Goal: Transaction & Acquisition: Purchase product/service

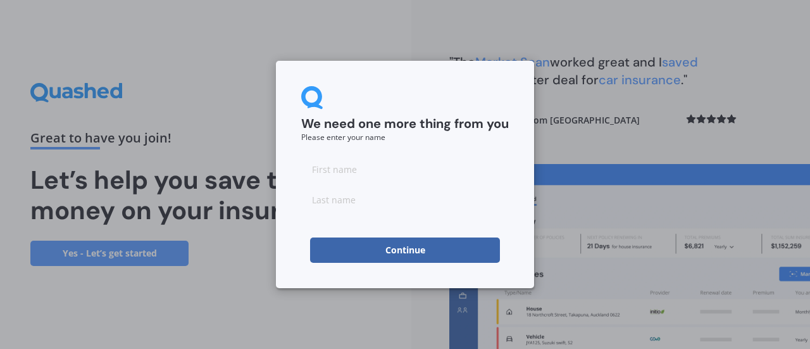
click at [398, 173] on input at bounding box center [405, 168] width 208 height 25
type input "felicity"
type input "rose"
click at [353, 258] on button "Continue" at bounding box center [405, 249] width 190 height 25
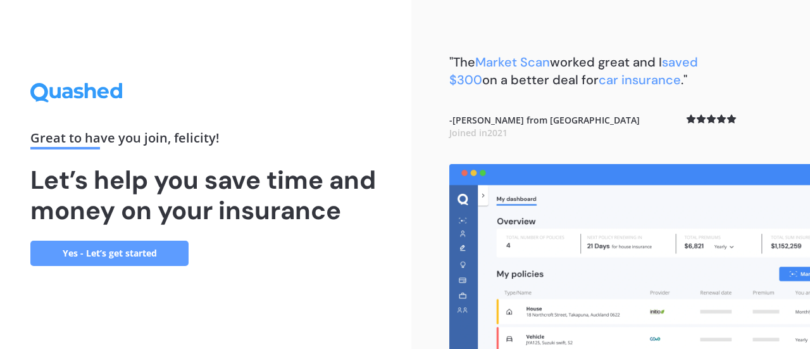
click at [154, 259] on link "Yes - Let’s get started" at bounding box center [109, 253] width 158 height 25
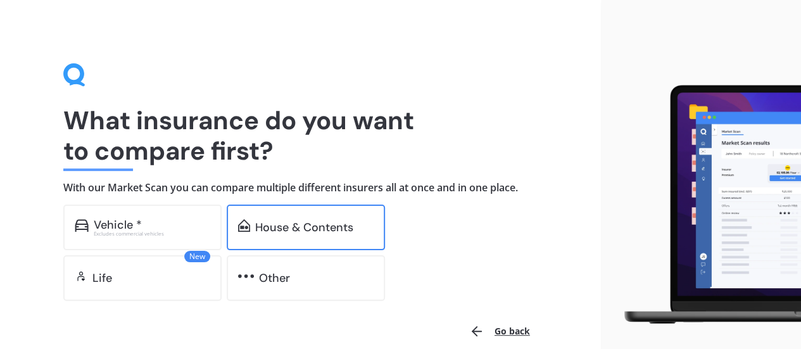
click at [253, 248] on div "House & Contents" at bounding box center [306, 228] width 158 height 46
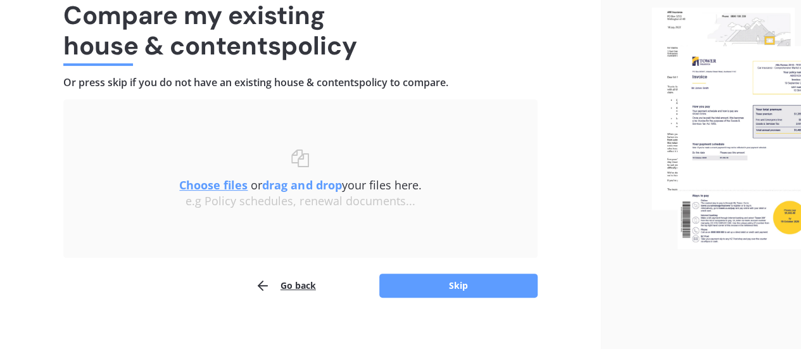
scroll to position [106, 0]
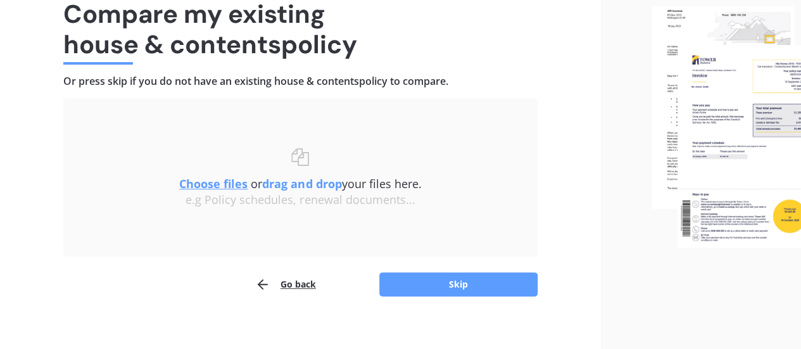
click at [217, 187] on u "Choose files" at bounding box center [213, 183] width 68 height 15
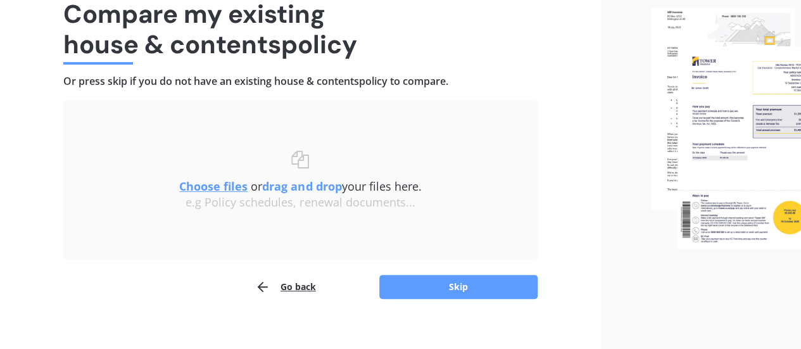
click at [228, 189] on u "Choose files" at bounding box center [213, 186] width 68 height 15
click at [463, 281] on button "Skip" at bounding box center [458, 287] width 158 height 24
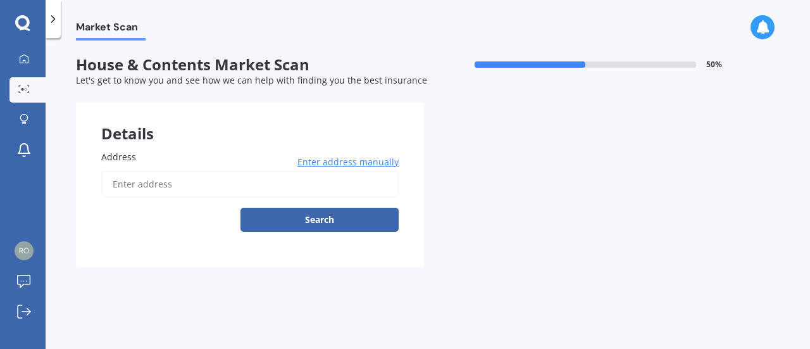
click at [286, 186] on input "Address" at bounding box center [250, 184] width 298 height 27
type input "[STREET_ADDRESS]"
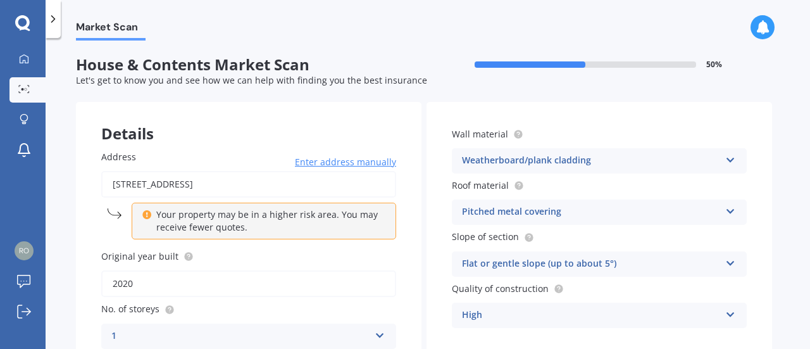
drag, startPoint x: 268, startPoint y: 204, endPoint x: 591, endPoint y: 20, distance: 372.0
click at [591, 20] on div "Market Scan" at bounding box center [428, 20] width 765 height 41
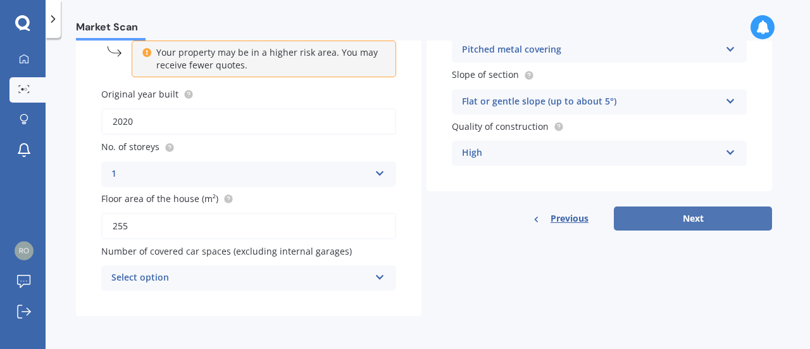
click at [703, 218] on button "Next" at bounding box center [693, 218] width 158 height 24
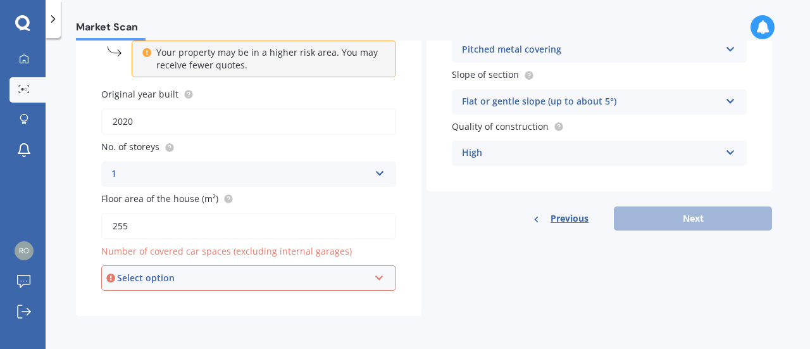
click at [219, 279] on div "Select option" at bounding box center [243, 278] width 252 height 14
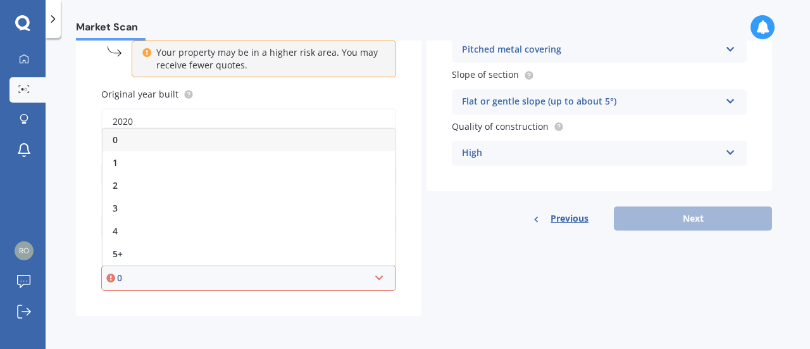
click at [268, 96] on label "Original year built" at bounding box center [246, 93] width 290 height 13
click at [268, 108] on input "2020" at bounding box center [248, 121] width 295 height 27
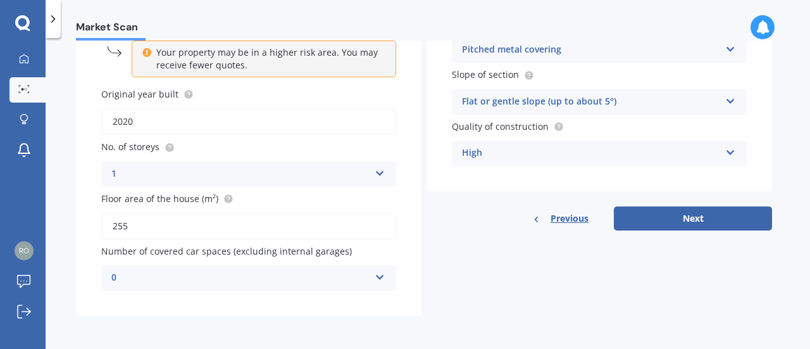
click at [147, 274] on div "0" at bounding box center [240, 277] width 258 height 15
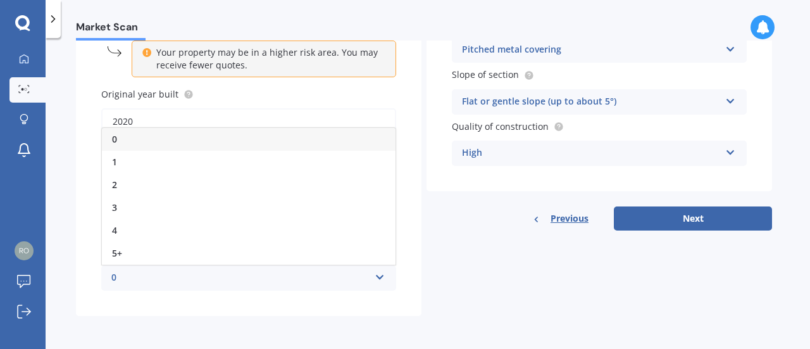
click at [130, 142] on div "0" at bounding box center [249, 139] width 294 height 23
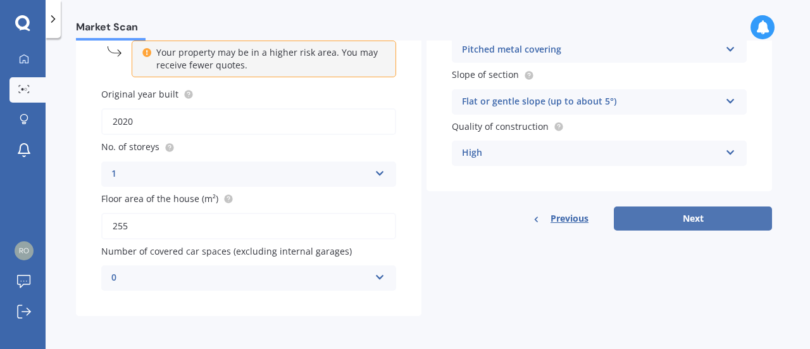
click at [717, 218] on button "Next" at bounding box center [693, 218] width 158 height 24
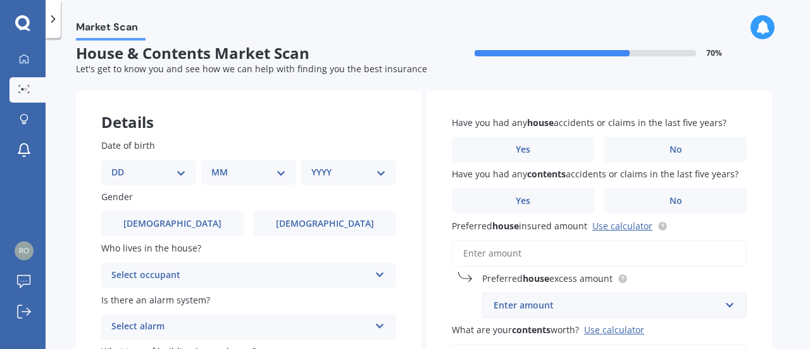
scroll to position [0, 0]
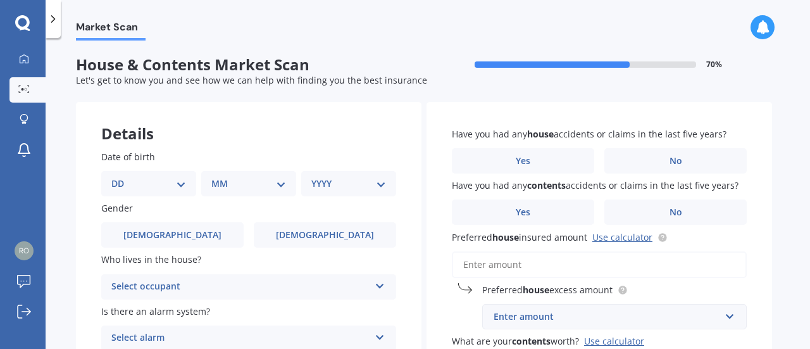
click at [180, 184] on select "DD 01 02 03 04 05 06 07 08 09 10 11 12 13 14 15 16 17 18 19 20 21 22 23 24 25 2…" at bounding box center [148, 184] width 75 height 14
select select "10"
click at [122, 177] on select "DD 01 02 03 04 05 06 07 08 09 10 11 12 13 14 15 16 17 18 19 20 21 22 23 24 25 2…" at bounding box center [148, 184] width 75 height 14
click at [284, 184] on select "MM 01 02 03 04 05 06 07 08 09 10 11 12" at bounding box center [252, 184] width 70 height 14
select select "09"
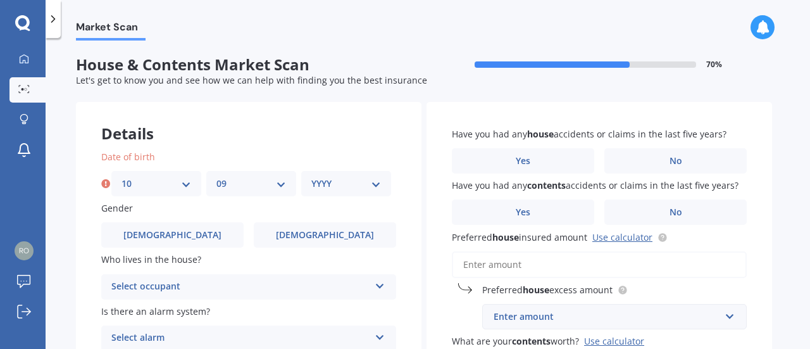
click at [217, 177] on select "MM 01 02 03 04 05 06 07 08 09 10 11 12" at bounding box center [252, 184] width 70 height 14
click at [376, 185] on select "YYYY 2009 2008 2007 2006 2005 2004 2003 2002 2001 2000 1999 1998 1997 1996 1995…" at bounding box center [347, 184] width 70 height 14
select select "1981"
click at [312, 177] on select "YYYY 2009 2008 2007 2006 2005 2004 2003 2002 2001 2000 1999 1998 1997 1996 1995…" at bounding box center [347, 184] width 70 height 14
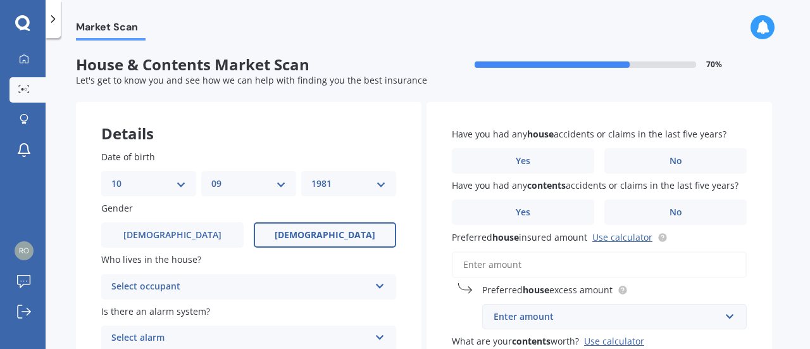
click at [322, 243] on label "[DEMOGRAPHIC_DATA]" at bounding box center [325, 234] width 142 height 25
click at [0, 0] on input "[DEMOGRAPHIC_DATA]" at bounding box center [0, 0] width 0 height 0
click at [277, 288] on div "Select occupant" at bounding box center [240, 286] width 258 height 15
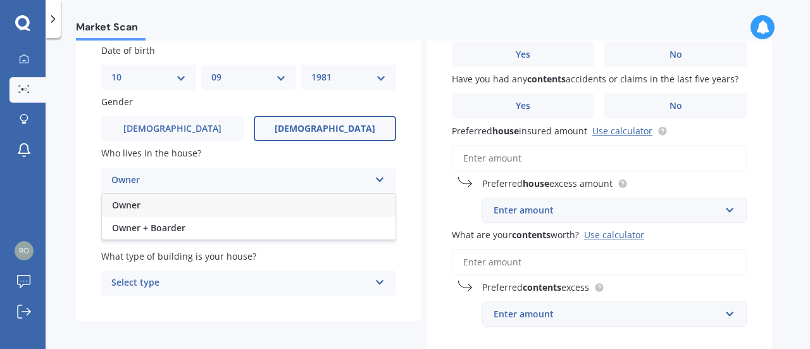
scroll to position [123, 0]
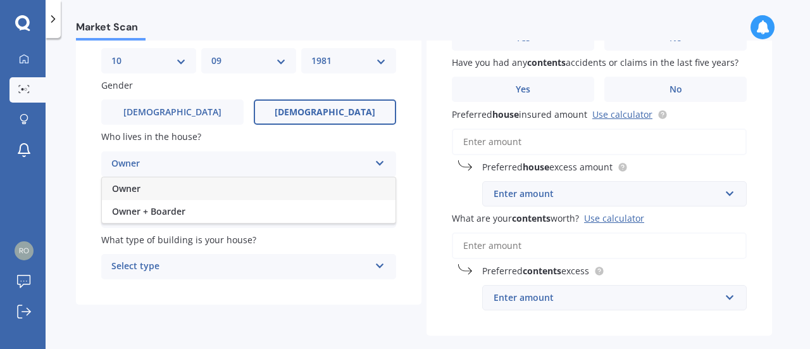
click at [192, 189] on div "Owner" at bounding box center [249, 188] width 294 height 23
click at [207, 218] on div "Select alarm" at bounding box center [240, 215] width 258 height 15
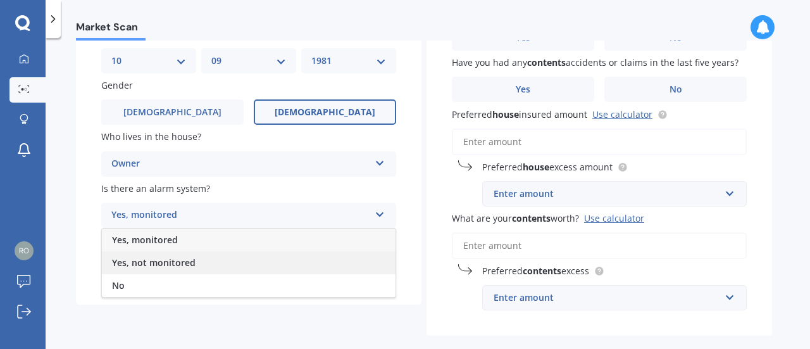
click at [175, 262] on span "Yes, not monitored" at bounding box center [154, 262] width 84 height 12
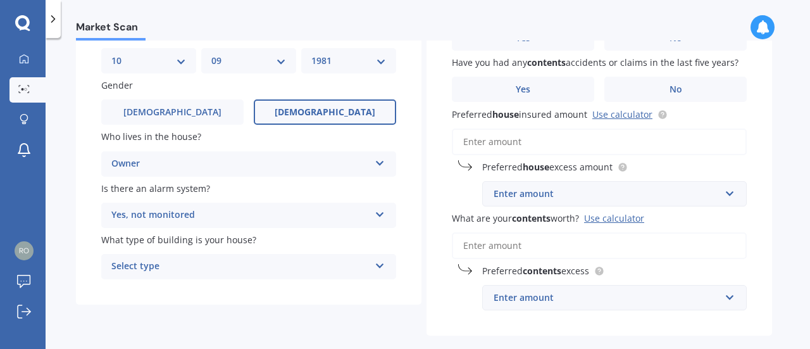
click at [182, 268] on div "Select type" at bounding box center [240, 266] width 258 height 15
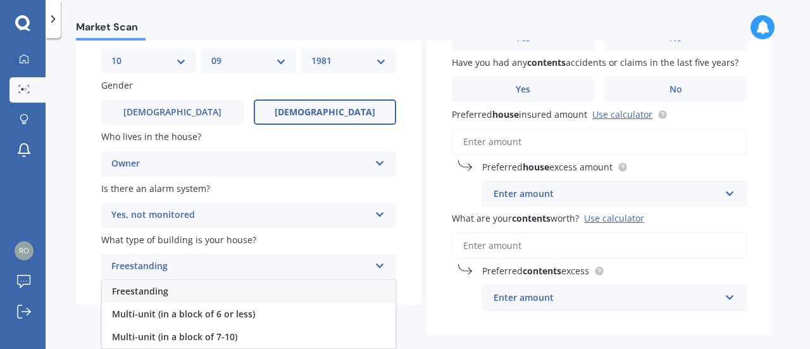
scroll to position [182, 0]
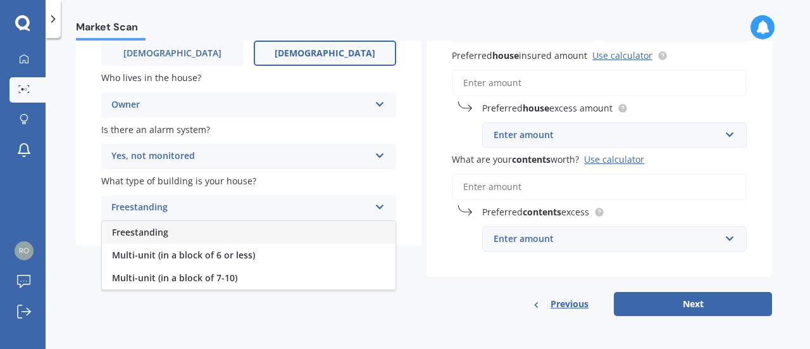
click at [170, 236] on div "Freestanding" at bounding box center [249, 232] width 294 height 23
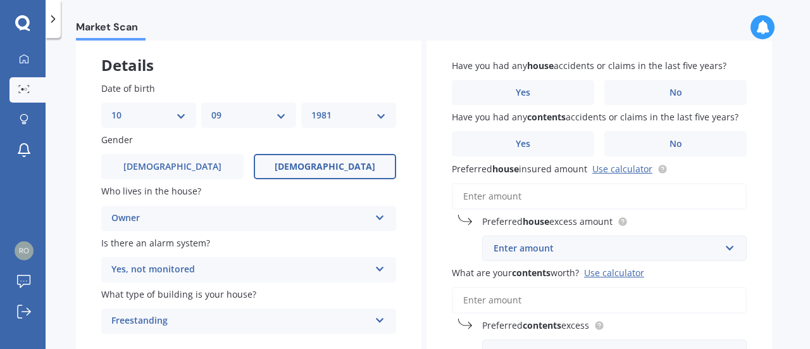
scroll to position [0, 0]
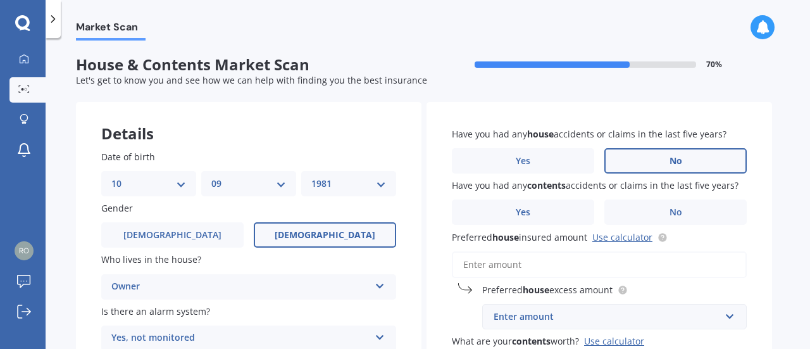
click at [674, 159] on span "No" at bounding box center [676, 161] width 13 height 11
click at [0, 0] on input "No" at bounding box center [0, 0] width 0 height 0
click at [671, 212] on span "No" at bounding box center [676, 212] width 13 height 11
click at [0, 0] on input "No" at bounding box center [0, 0] width 0 height 0
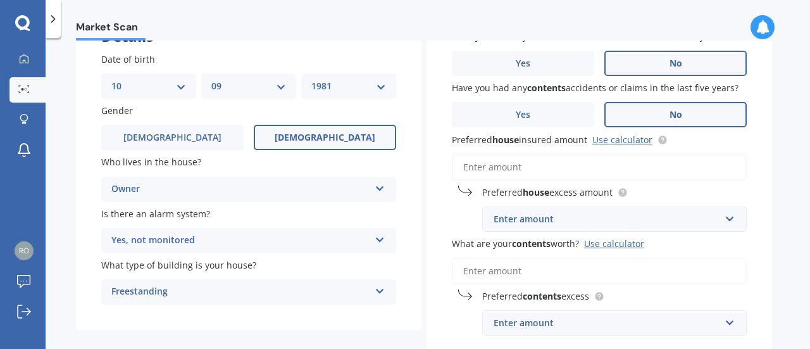
scroll to position [101, 0]
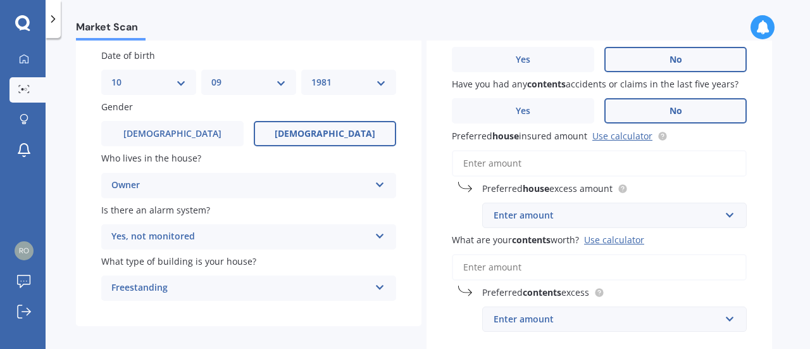
click at [541, 165] on input "Preferred house insured amount Use calculator" at bounding box center [599, 163] width 295 height 27
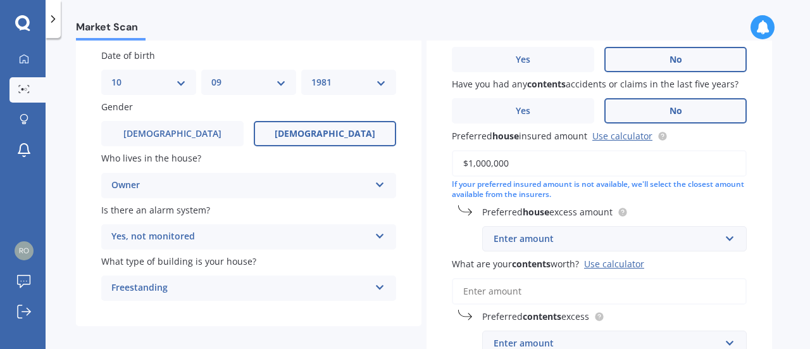
type input "$1,000,000"
click at [542, 241] on div "Enter amount" at bounding box center [607, 239] width 227 height 14
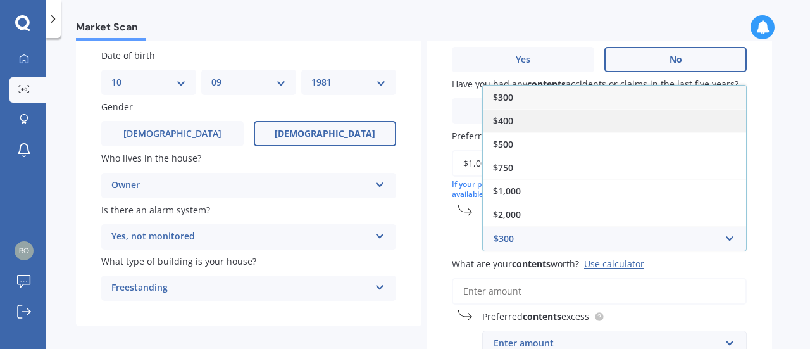
click at [511, 123] on span "$400" at bounding box center [503, 121] width 20 height 12
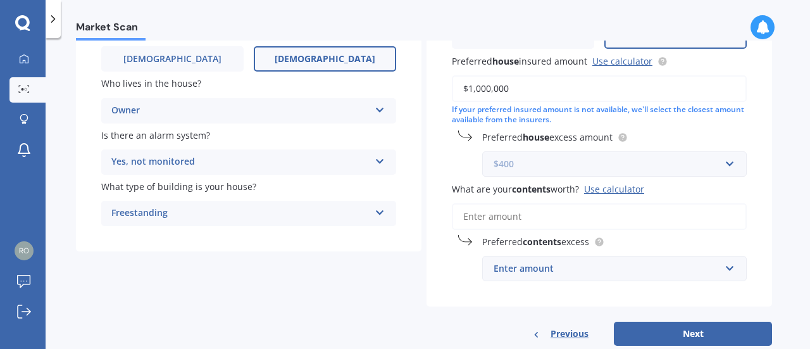
scroll to position [206, 0]
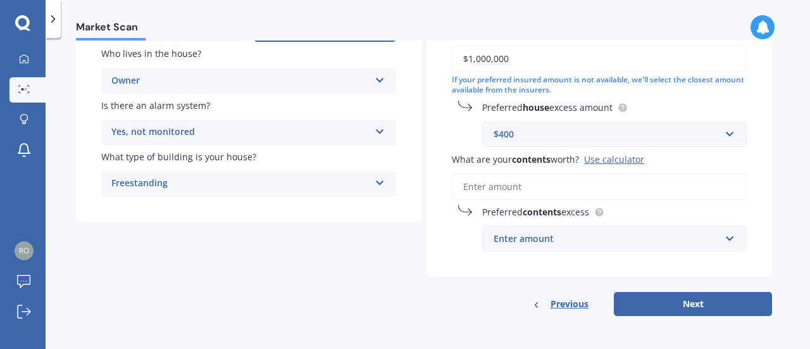
click at [507, 187] on input "What are your contents worth? Use calculator" at bounding box center [599, 186] width 295 height 27
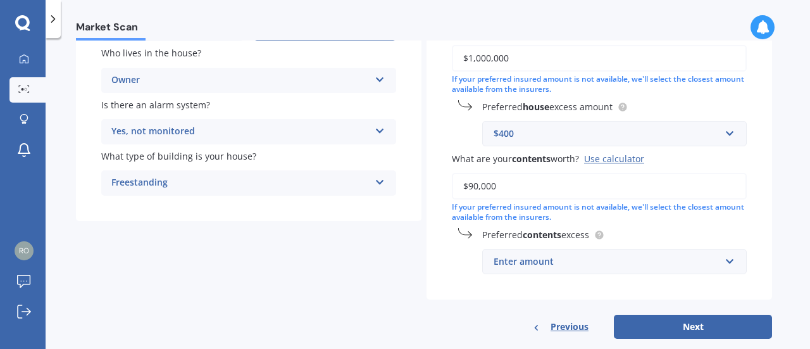
type input "$90,000"
click at [526, 268] on div "Enter amount" at bounding box center [607, 262] width 227 height 14
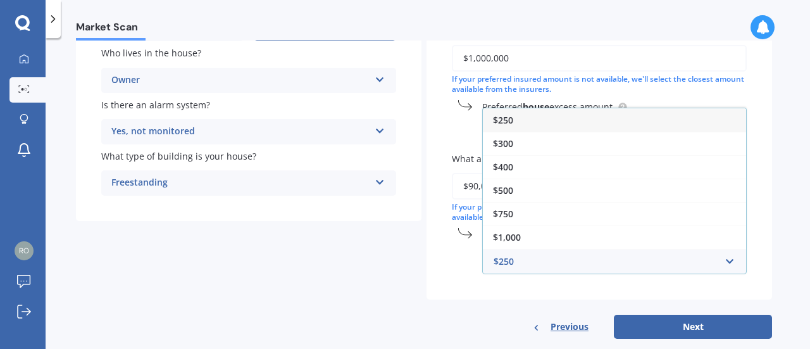
click at [505, 122] on span "$250" at bounding box center [503, 120] width 20 height 12
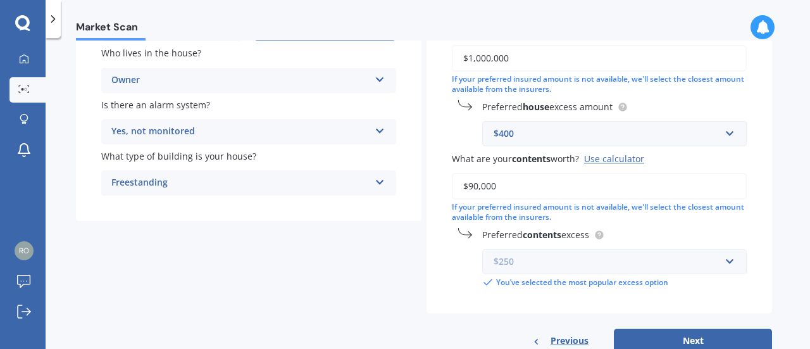
scroll to position [244, 0]
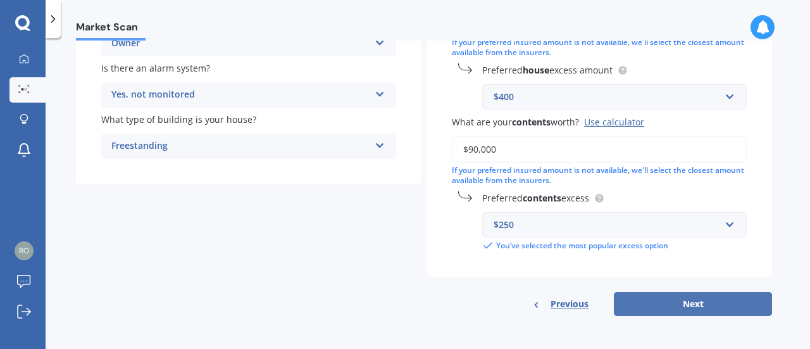
click at [708, 306] on button "Next" at bounding box center [693, 304] width 158 height 24
select select "10"
select select "09"
select select "1981"
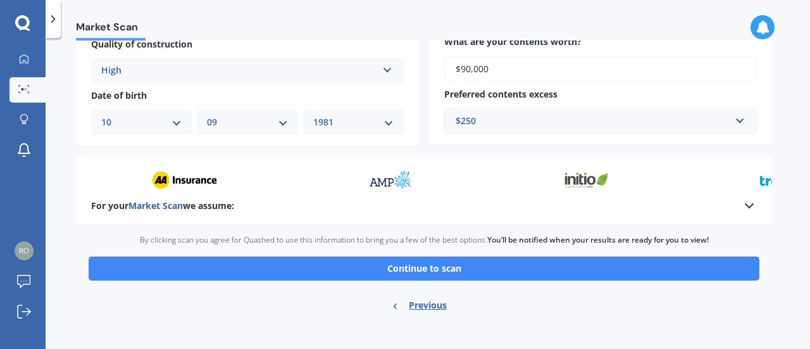
scroll to position [491, 0]
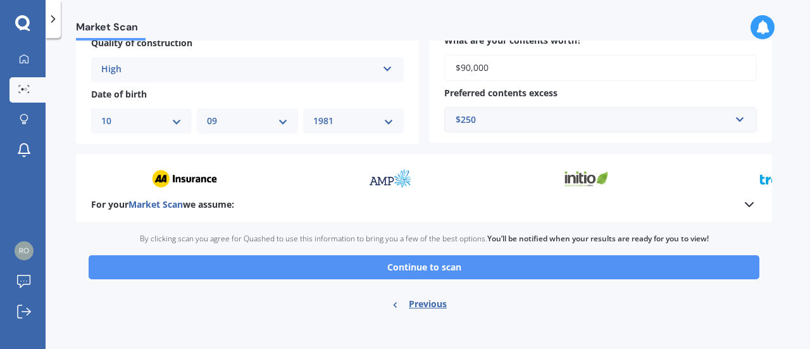
click at [441, 270] on button "Continue to scan" at bounding box center [424, 267] width 671 height 24
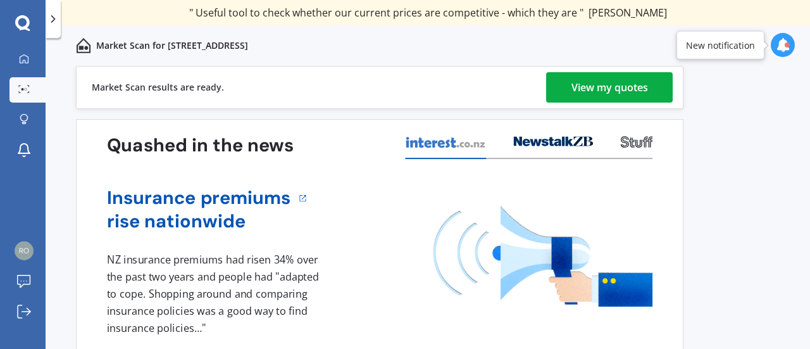
click at [637, 94] on div "View my quotes" at bounding box center [610, 87] width 77 height 30
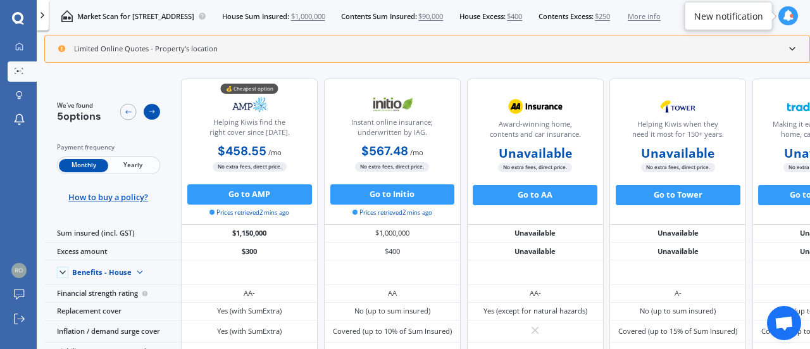
click at [151, 109] on icon at bounding box center [152, 112] width 8 height 8
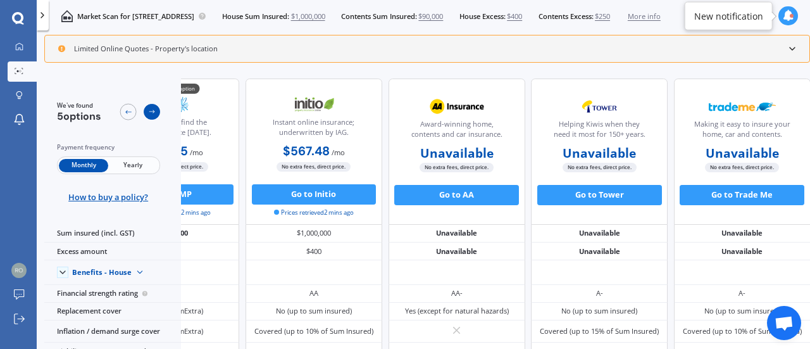
click at [151, 109] on icon at bounding box center [152, 112] width 8 height 8
click at [127, 111] on icon at bounding box center [128, 112] width 6 height 4
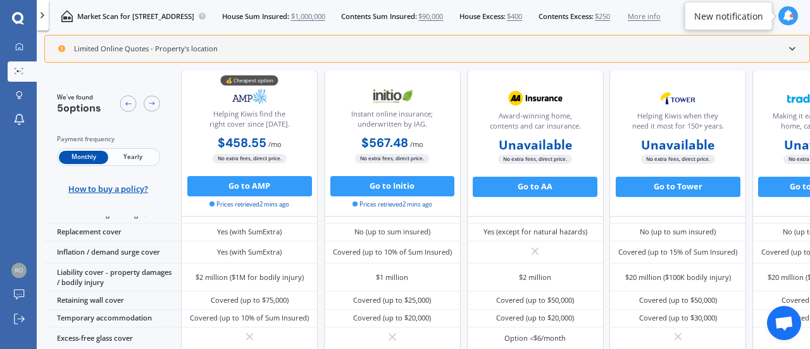
scroll to position [0, 0]
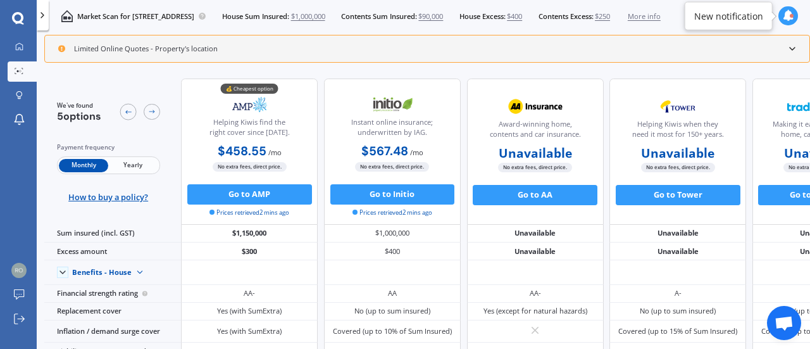
click at [138, 165] on span "Yearly" at bounding box center [132, 165] width 49 height 13
click at [84, 165] on span "Monthly" at bounding box center [83, 165] width 49 height 13
